Goal: Transaction & Acquisition: Download file/media

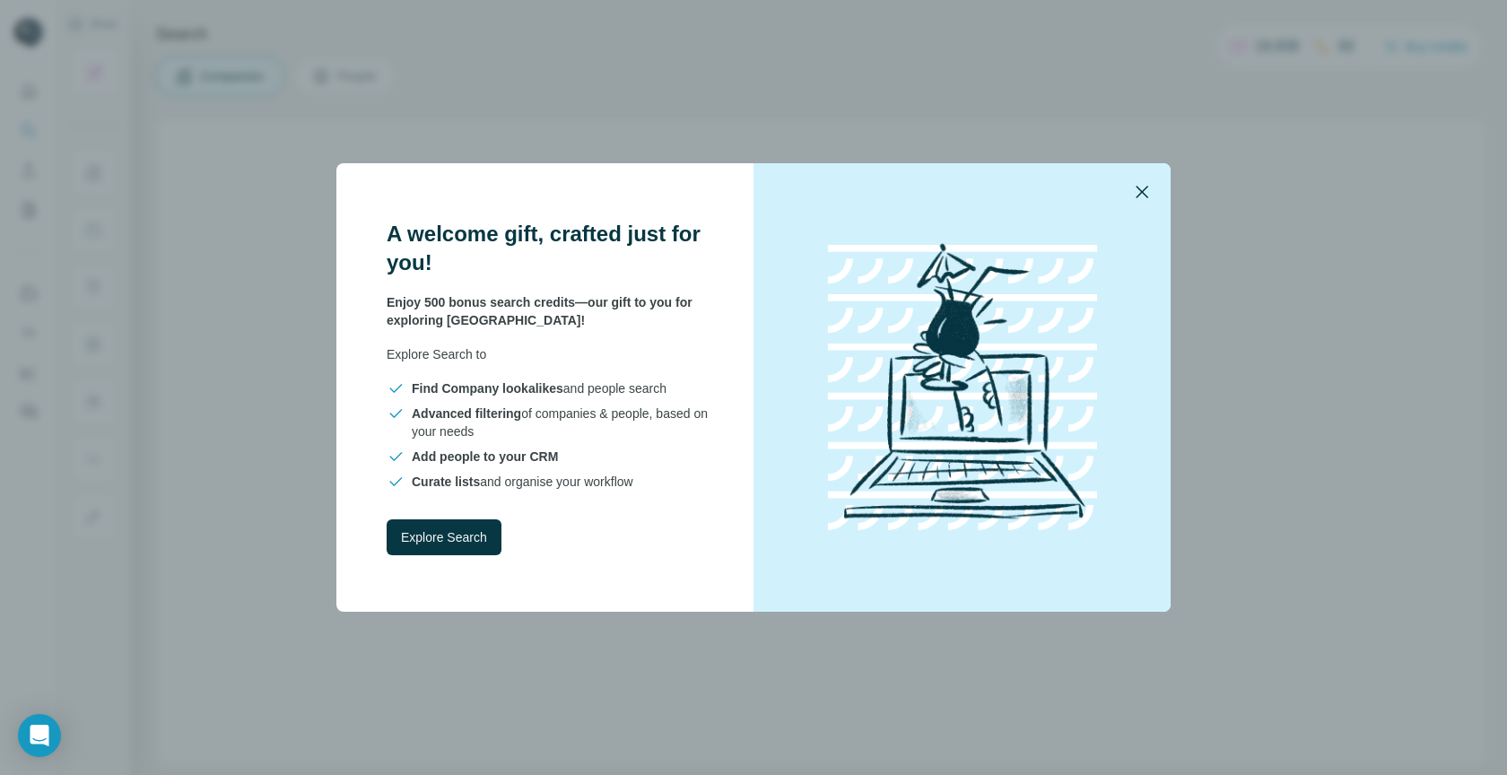
click at [1138, 197] on icon "button" at bounding box center [1143, 192] width 22 height 22
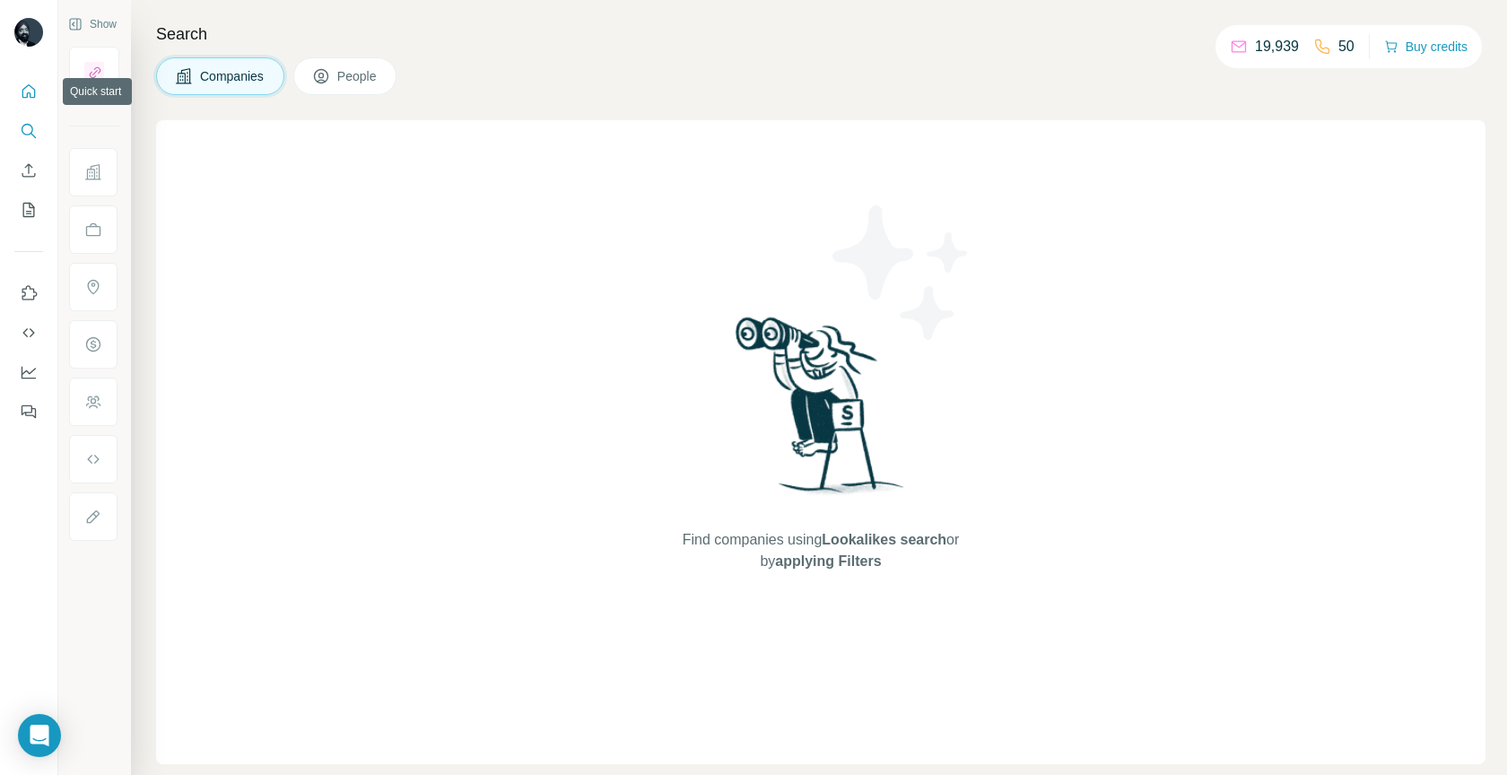
click at [31, 93] on icon "Quick start" at bounding box center [28, 90] width 13 height 13
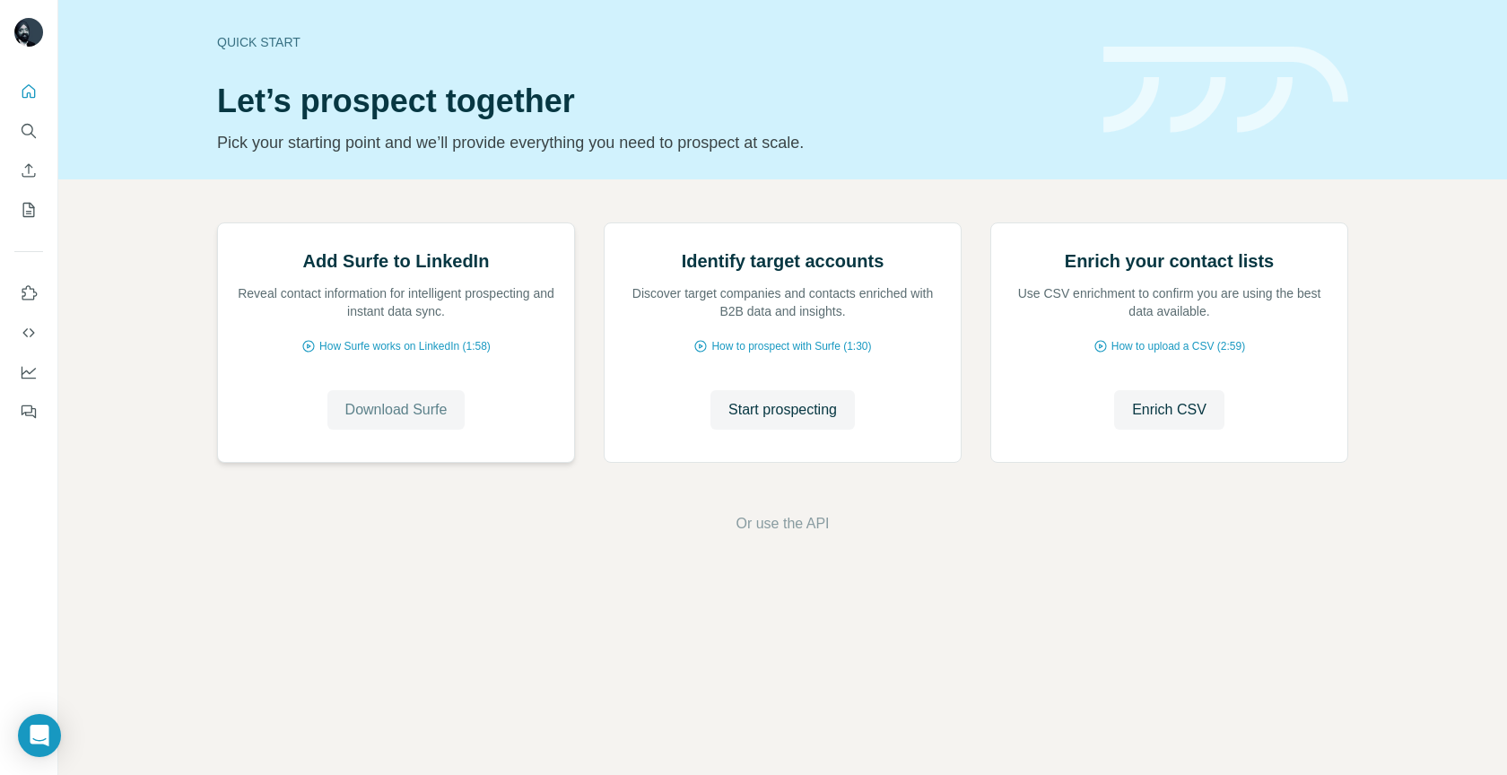
click at [346, 421] on span "Download Surfe" at bounding box center [396, 410] width 102 height 22
